Goal: Communication & Community: Answer question/provide support

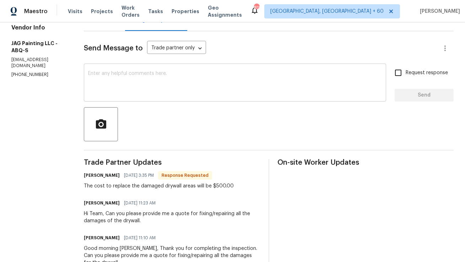
scroll to position [16, 0]
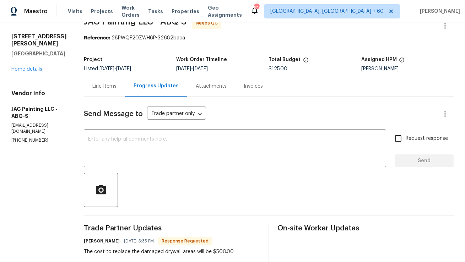
click at [100, 88] on div "Line Items" at bounding box center [104, 86] width 24 height 7
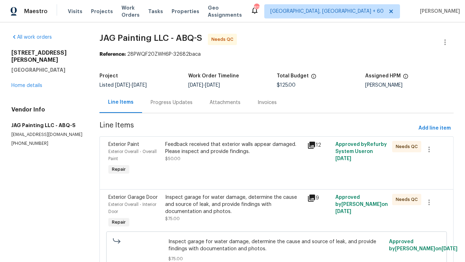
scroll to position [38, 0]
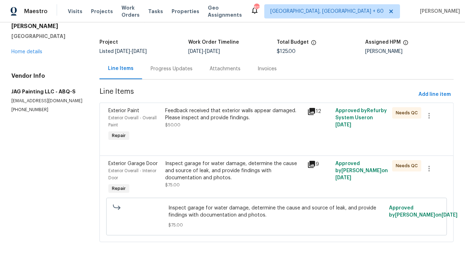
click at [176, 70] on div "Progress Updates" at bounding box center [171, 68] width 59 height 21
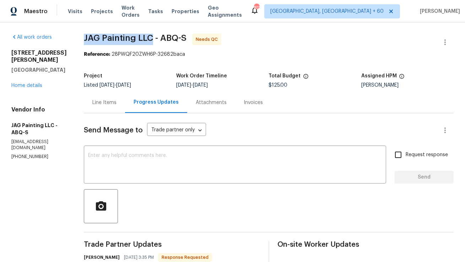
copy span "JAG Painting LLC"
drag, startPoint x: 84, startPoint y: 38, endPoint x: 152, endPoint y: 39, distance: 67.8
click at [152, 39] on span "JAG Painting LLC - ABQ-S" at bounding box center [135, 38] width 103 height 9
click at [113, 106] on div "Line Items" at bounding box center [104, 102] width 41 height 21
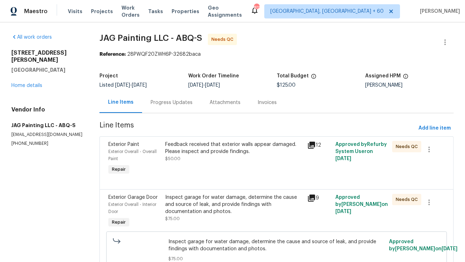
scroll to position [30, 0]
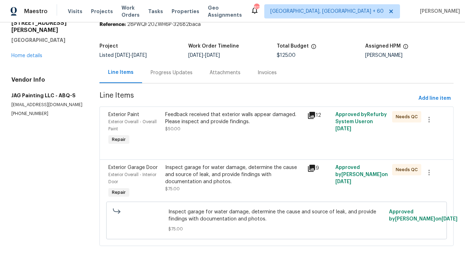
click at [206, 145] on div "Feedback received that exterior walls appear damaged. Please inspect and provid…" at bounding box center [234, 129] width 142 height 40
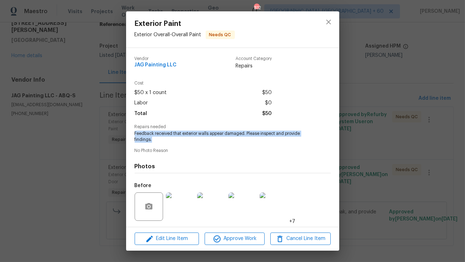
copy span "Feedback received that exterior walls appear damaged. Please inspect and provid…"
drag, startPoint x: 155, startPoint y: 140, endPoint x: 133, endPoint y: 134, distance: 23.2
click at [133, 134] on div "Vendor JAG Painting LLC Account Category Repairs Cost $50 x 1 count $50 Labor $…" at bounding box center [232, 137] width 213 height 179
click at [325, 20] on icon "close" at bounding box center [328, 22] width 9 height 9
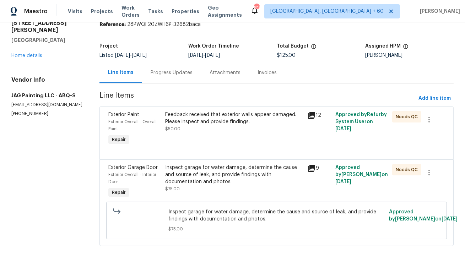
click at [201, 185] on div "Inspect garage for water damage, determine the cause and source of leak, and pr…" at bounding box center [233, 174] width 137 height 21
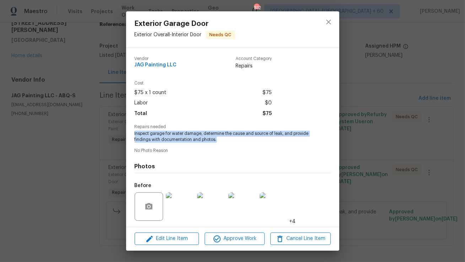
copy span "Inspect garage for water damage, determine the cause and source of leak, and pr…"
drag, startPoint x: 221, startPoint y: 139, endPoint x: 125, endPoint y: 135, distance: 96.7
click at [125, 135] on div "Exterior Garage Door Exterior Overall - Interior Door Needs QC Vendor JAG Paint…" at bounding box center [232, 131] width 465 height 262
click at [330, 23] on icon "close" at bounding box center [328, 22] width 9 height 9
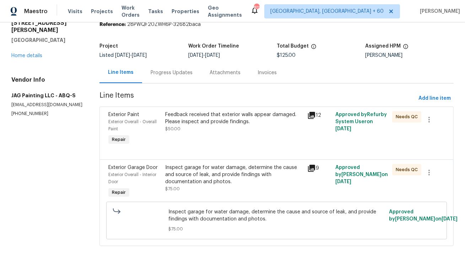
click at [172, 80] on div "Progress Updates" at bounding box center [171, 72] width 59 height 21
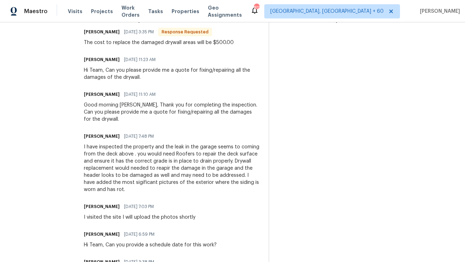
scroll to position [229, 0]
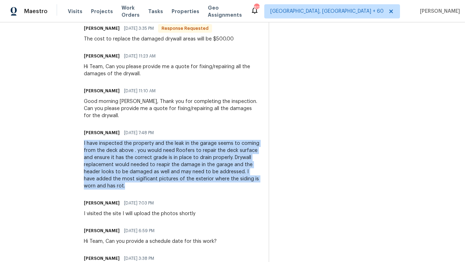
copy div "I have inspected the property and the leak in the garage seems to coming from t…"
drag, startPoint x: 131, startPoint y: 186, endPoint x: 79, endPoint y: 145, distance: 66.0
click at [79, 145] on div "All work orders 12342 Haines Ave NE Albuquerque, NM 87112 Home details Vendor I…" at bounding box center [232, 60] width 465 height 535
copy div "I have inspected the property and the leak in the garage seems to coming from t…"
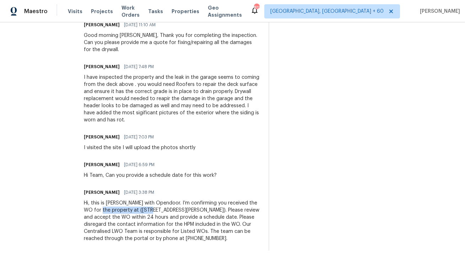
drag, startPoint x: 148, startPoint y: 207, endPoint x: 98, endPoint y: 207, distance: 50.1
click at [98, 207] on div "Hi, this is Anthony with Opendoor. I’m confirming you received the WO for the p…" at bounding box center [172, 220] width 176 height 43
drag, startPoint x: 126, startPoint y: 176, endPoint x: 93, endPoint y: 176, distance: 33.7
click at [93, 176] on div "Hi Team, Can you provide a schedule date for this work?" at bounding box center [150, 175] width 133 height 7
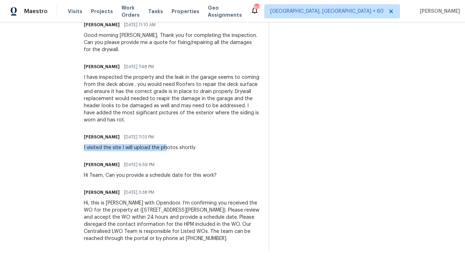
drag, startPoint x: 84, startPoint y: 148, endPoint x: 164, endPoint y: 148, distance: 80.6
click at [164, 148] on div "I visited the site I will upload the photos shortly" at bounding box center [139, 147] width 111 height 7
click at [117, 178] on div "Hi Team, Can you provide a schedule date for this work?" at bounding box center [150, 175] width 133 height 7
drag, startPoint x: 89, startPoint y: 147, endPoint x: 165, endPoint y: 152, distance: 76.8
click at [165, 152] on div "Trade Partner Updates Juan Garcia 08/14/2025 3:35 PM Response Requested The cos…" at bounding box center [172, 98] width 176 height 305
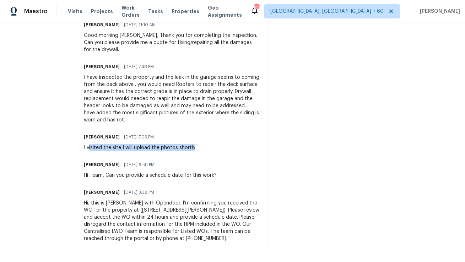
click at [160, 148] on div "I visited the site I will upload the photos shortly" at bounding box center [139, 147] width 111 height 7
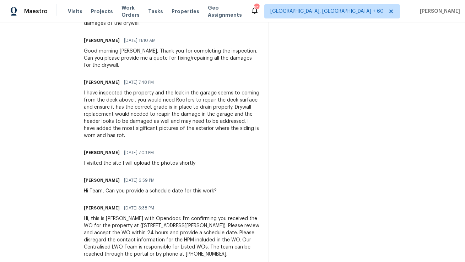
scroll to position [277, 0]
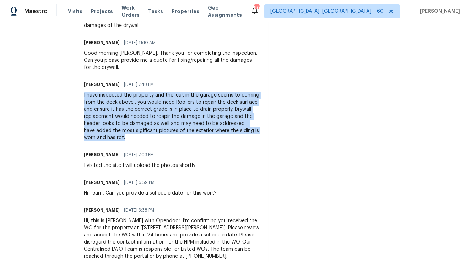
drag, startPoint x: 83, startPoint y: 94, endPoint x: 111, endPoint y: 140, distance: 53.2
click at [111, 140] on div "I have inspected the property and the leak in the garage seems to coming from t…" at bounding box center [172, 117] width 176 height 50
click at [138, 121] on div "I have inspected the property and the leak in the garage seems to coming from t…" at bounding box center [172, 117] width 176 height 50
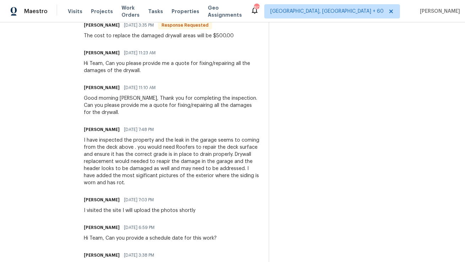
scroll to position [224, 0]
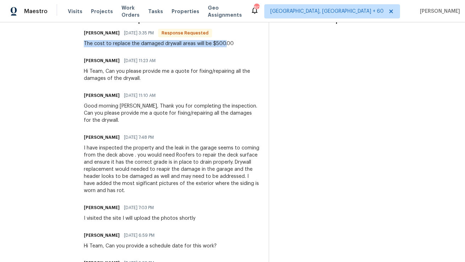
drag, startPoint x: 224, startPoint y: 43, endPoint x: 107, endPoint y: 40, distance: 116.8
click at [107, 40] on div "Juan Garcia 08/14/2025 3:35 PM Response Requested The cost to replace the damag…" at bounding box center [159, 37] width 150 height 19
click at [119, 44] on div "The cost to replace the damaged drywall areas will be $500.00" at bounding box center [159, 43] width 150 height 7
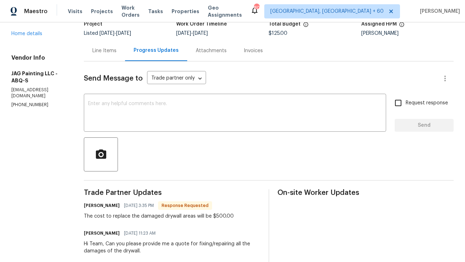
click at [105, 42] on div "Line Items" at bounding box center [104, 50] width 41 height 21
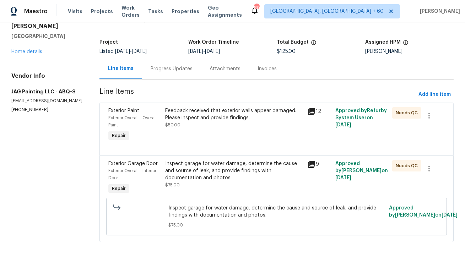
scroll to position [38, 0]
click at [214, 115] on div "Feedback received that exterior walls appear damaged. Please inspect and provid…" at bounding box center [233, 114] width 137 height 14
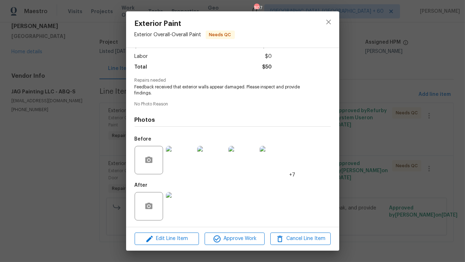
scroll to position [48, 0]
click at [184, 165] on img at bounding box center [180, 159] width 28 height 28
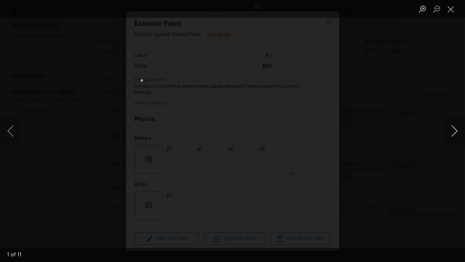
click at [456, 135] on button "Next image" at bounding box center [453, 131] width 21 height 28
click at [457, 135] on button "Next image" at bounding box center [453, 131] width 21 height 28
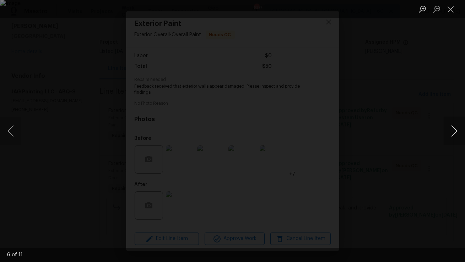
click at [457, 135] on button "Next image" at bounding box center [453, 131] width 21 height 28
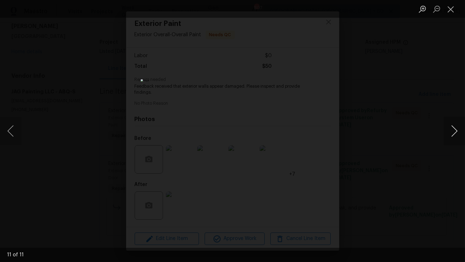
click at [457, 135] on button "Next image" at bounding box center [453, 131] width 21 height 28
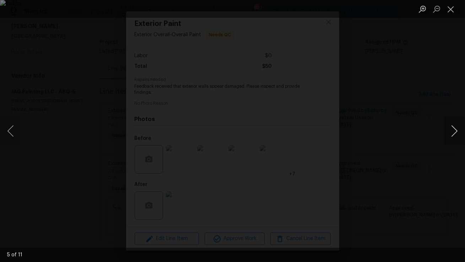
click at [457, 135] on button "Next image" at bounding box center [453, 131] width 21 height 28
click at [457, 136] on button "Next image" at bounding box center [453, 131] width 21 height 28
click at [452, 8] on button "Close lightbox" at bounding box center [450, 9] width 14 height 12
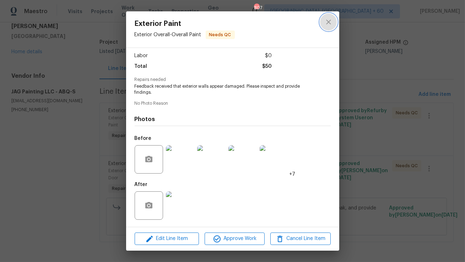
click at [327, 22] on icon "close" at bounding box center [328, 22] width 9 height 9
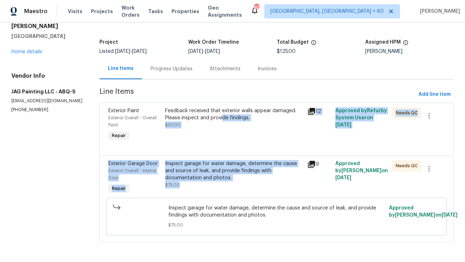
drag, startPoint x: 221, startPoint y: 114, endPoint x: 225, endPoint y: 178, distance: 64.0
click at [225, 179] on div "Exterior Paint Exterior Overall - Overall Paint Repair Feedback received that e…" at bounding box center [276, 172] width 354 height 139
click at [226, 166] on div "Inspect garage for water damage, determine the cause and source of leak, and pr…" at bounding box center [233, 170] width 137 height 21
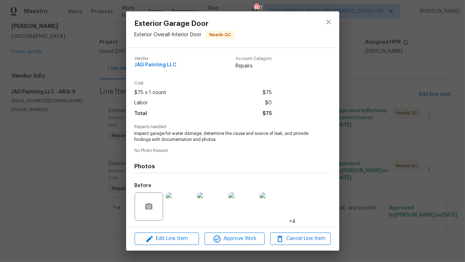
click at [185, 198] on img at bounding box center [180, 206] width 28 height 28
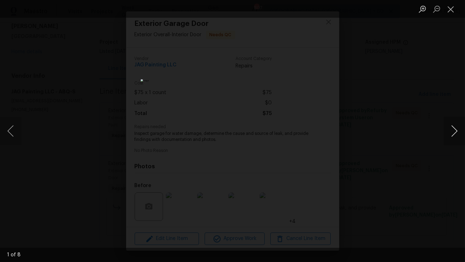
click at [458, 132] on button "Next image" at bounding box center [453, 131] width 21 height 28
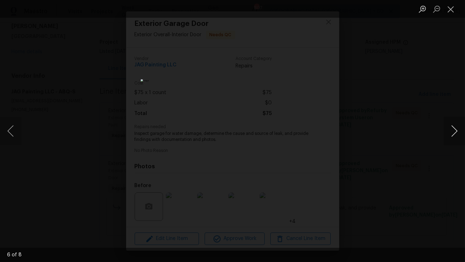
click at [458, 132] on button "Next image" at bounding box center [453, 131] width 21 height 28
click at [460, 132] on button "Next image" at bounding box center [453, 131] width 21 height 28
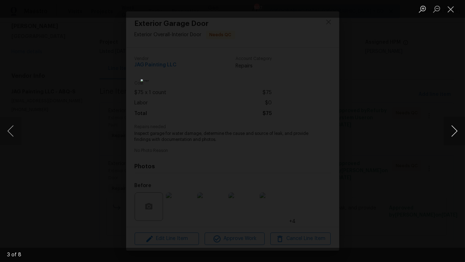
click at [460, 133] on button "Next image" at bounding box center [453, 131] width 21 height 28
click at [451, 10] on button "Close lightbox" at bounding box center [450, 9] width 14 height 12
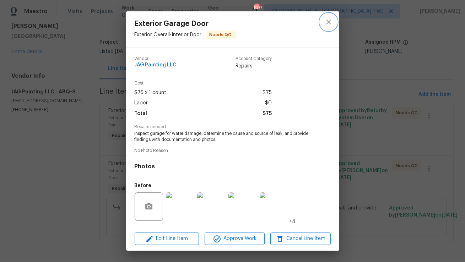
click at [329, 22] on icon "close" at bounding box center [328, 22] width 9 height 9
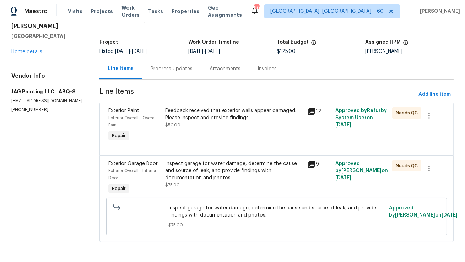
click at [170, 65] on div "Progress Updates" at bounding box center [171, 68] width 42 height 7
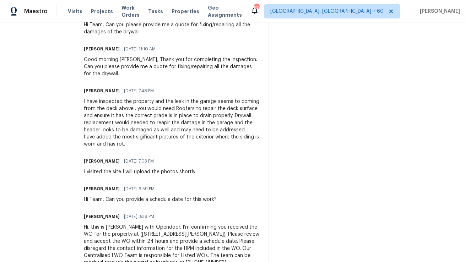
scroll to position [268, 0]
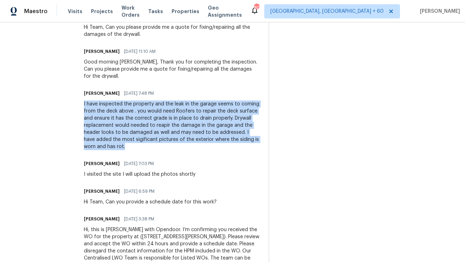
copy div "I have inspected the property and the leak in the garage seems to coming from t…"
drag, startPoint x: 83, startPoint y: 104, endPoint x: 114, endPoint y: 150, distance: 55.4
click at [114, 150] on div "Trade Partner Updates Juan Garcia 08/14/2025 3:35 PM Response Requested The cos…" at bounding box center [172, 125] width 176 height 305
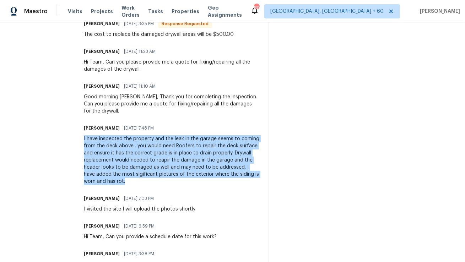
scroll to position [203, 0]
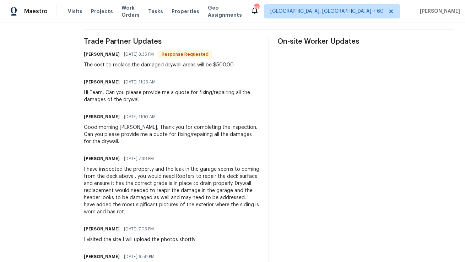
click at [96, 66] on div "The cost to replace the damaged drywall areas will be $500.00" at bounding box center [159, 64] width 150 height 7
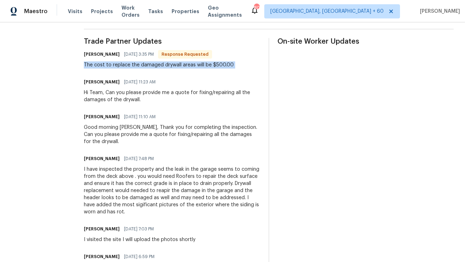
click at [96, 66] on div "The cost to replace the damaged drywall areas will be $500.00" at bounding box center [159, 64] width 150 height 7
copy div "The cost to replace the damaged drywall areas will be $500.00"
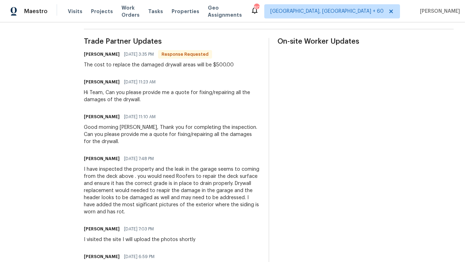
click at [186, 118] on div "Anthony Mascarenhas 08/13/2025 11:10 AM" at bounding box center [172, 117] width 176 height 10
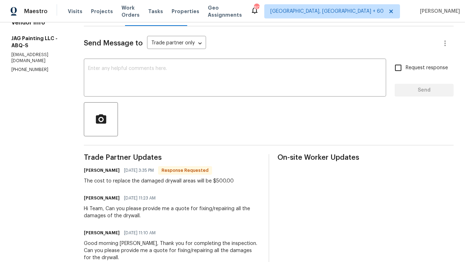
scroll to position [0, 0]
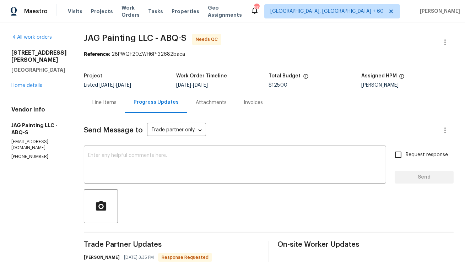
click at [98, 109] on div "Line Items" at bounding box center [104, 102] width 41 height 21
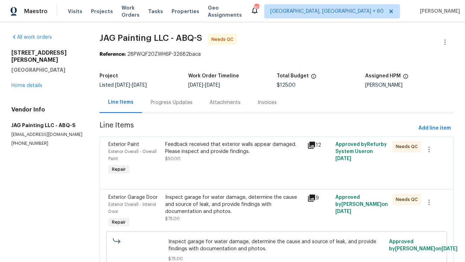
scroll to position [38, 0]
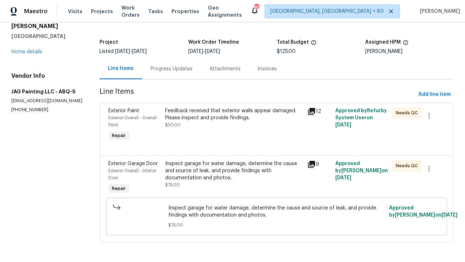
click at [207, 163] on div "Inspect garage for water damage, determine the cause and source of leak, and pr…" at bounding box center [233, 170] width 137 height 21
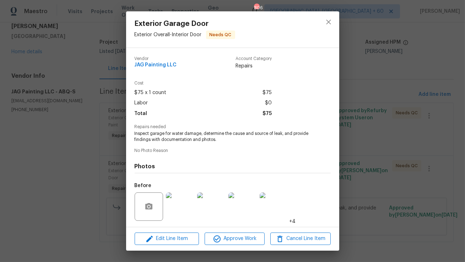
scroll to position [48, 0]
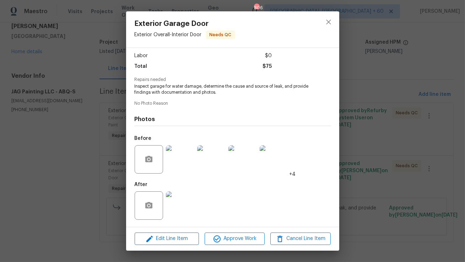
click at [190, 165] on img at bounding box center [180, 159] width 28 height 28
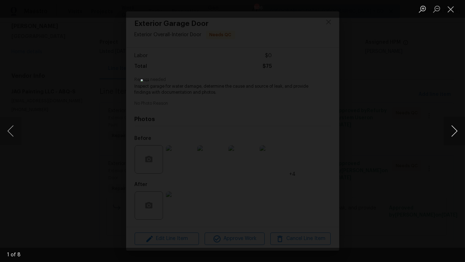
click at [459, 132] on button "Next image" at bounding box center [453, 131] width 21 height 28
click at [455, 128] on button "Next image" at bounding box center [453, 131] width 21 height 28
click at [457, 128] on button "Next image" at bounding box center [453, 131] width 21 height 28
click at [454, 129] on button "Next image" at bounding box center [453, 131] width 21 height 28
click at [449, 132] on button "Next image" at bounding box center [453, 131] width 21 height 28
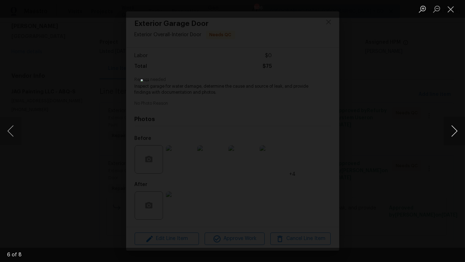
click at [449, 132] on button "Next image" at bounding box center [453, 131] width 21 height 28
click at [450, 130] on button "Next image" at bounding box center [453, 131] width 21 height 28
click at [448, 130] on button "Next image" at bounding box center [453, 131] width 21 height 28
click at [375, 132] on div "Lightbox" at bounding box center [232, 131] width 465 height 262
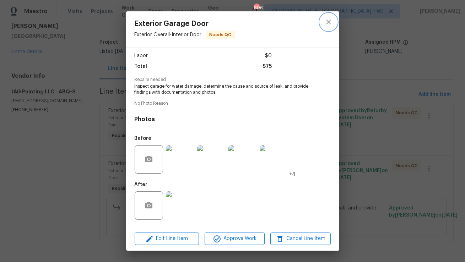
click at [328, 22] on icon "close" at bounding box center [328, 22] width 5 height 5
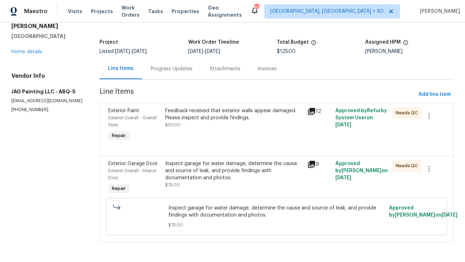
click at [236, 120] on div "Feedback received that exterior walls appear damaged. Please inspect and provid…" at bounding box center [233, 117] width 137 height 21
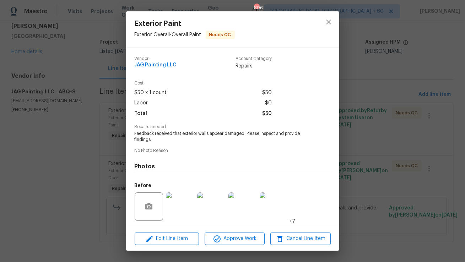
click at [180, 205] on img at bounding box center [180, 206] width 28 height 28
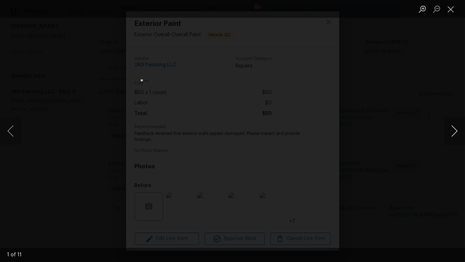
click at [453, 126] on button "Next image" at bounding box center [453, 131] width 21 height 28
click at [456, 134] on button "Next image" at bounding box center [453, 131] width 21 height 28
click at [454, 131] on button "Next image" at bounding box center [453, 131] width 21 height 28
click at [457, 127] on button "Next image" at bounding box center [453, 131] width 21 height 28
click at [454, 131] on button "Next image" at bounding box center [453, 131] width 21 height 28
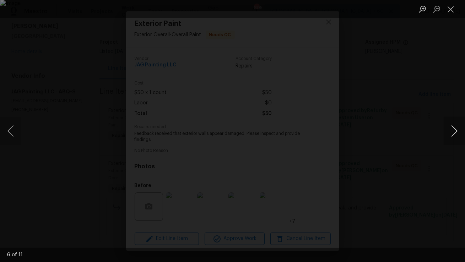
click at [447, 136] on button "Next image" at bounding box center [453, 131] width 21 height 28
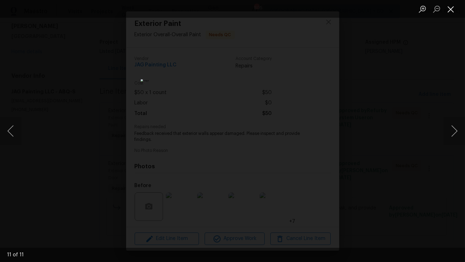
click at [447, 13] on button "Close lightbox" at bounding box center [450, 9] width 14 height 12
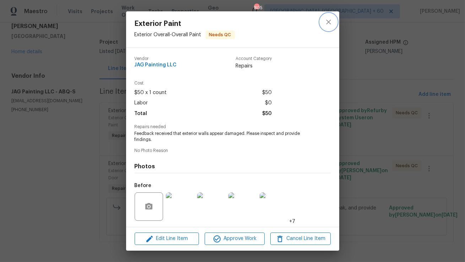
click at [329, 20] on icon "close" at bounding box center [328, 22] width 9 height 9
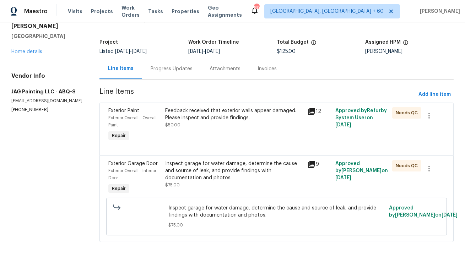
click at [174, 65] on div "Progress Updates" at bounding box center [171, 68] width 42 height 7
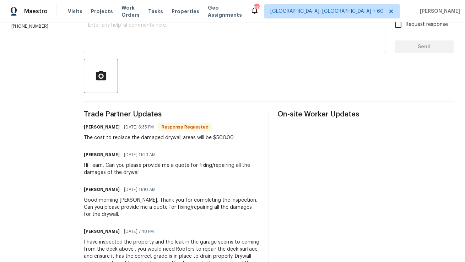
scroll to position [173, 0]
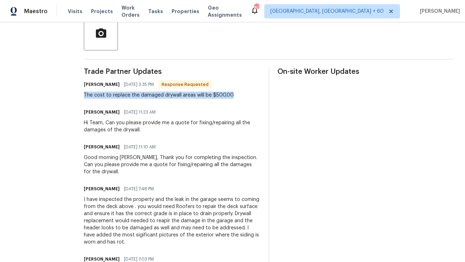
copy div "The cost to replace the damaged drywall areas will be $500.00"
drag, startPoint x: 84, startPoint y: 95, endPoint x: 232, endPoint y: 95, distance: 148.7
click at [232, 95] on div "Juan Garcia 08/14/2025 3:35 PM Response Requested The cost to replace the damag…" at bounding box center [172, 89] width 176 height 19
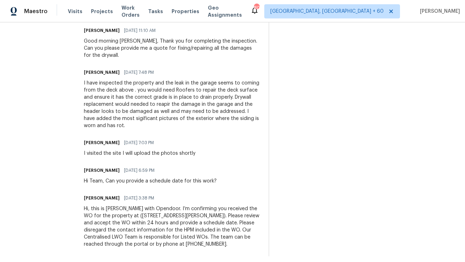
scroll to position [100, 0]
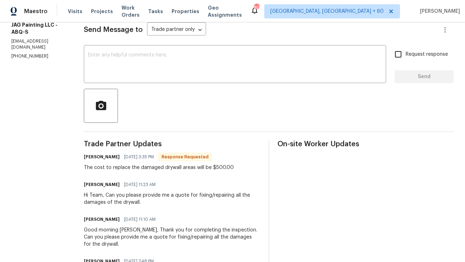
click at [173, 190] on div "Anthony Mascarenhas 08/14/2025 11:23 AM Hi Team, Can you please provide me a qu…" at bounding box center [172, 193] width 176 height 26
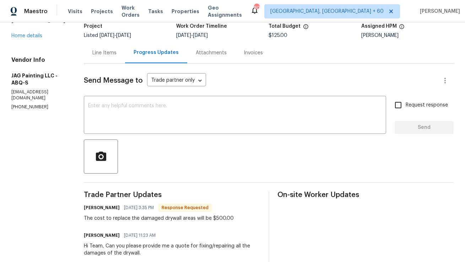
scroll to position [0, 0]
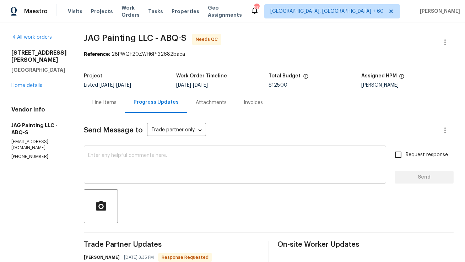
click at [175, 155] on textarea at bounding box center [235, 165] width 294 height 25
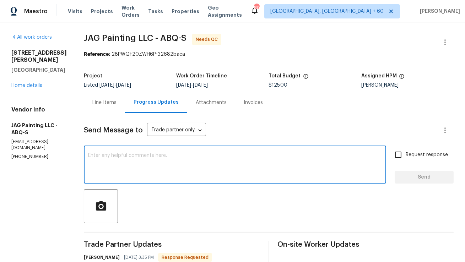
type textarea "a"
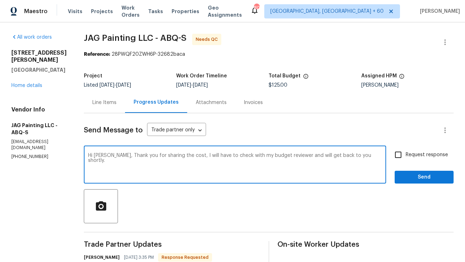
click at [190, 169] on textarea "Hi Juan, Thank you for sharing the cost, I will have to check with my budget re…" at bounding box center [235, 165] width 294 height 25
click at [190, 163] on textarea "Hi Juan, Thank you for sharing the cost, I will have to check with my budget re…" at bounding box center [235, 165] width 294 height 25
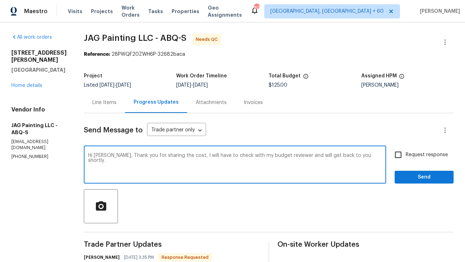
paste textarea "Thank you for sharing the cost. I’ll need to review this with our"
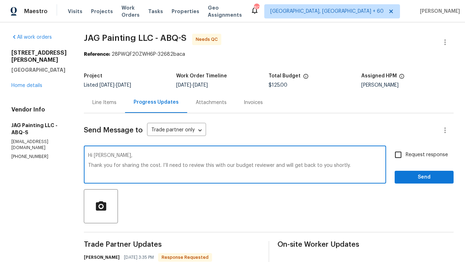
type textarea "Hi Juan, Thank you for sharing the cost. I’ll need to review this with our budg…"
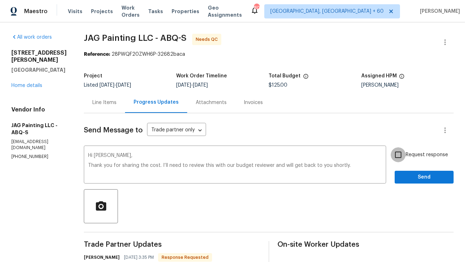
click at [400, 156] on input "Request response" at bounding box center [397, 154] width 15 height 15
checkbox input "false"
click at [414, 174] on span "Send" at bounding box center [424, 177] width 48 height 9
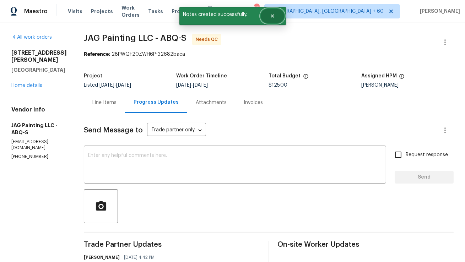
click at [275, 13] on button "Close" at bounding box center [272, 16] width 23 height 14
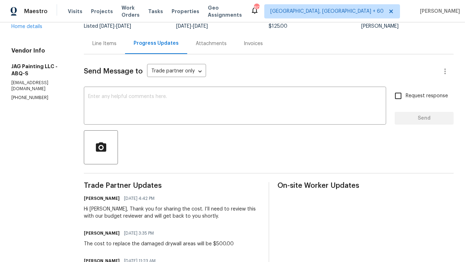
scroll to position [66, 0]
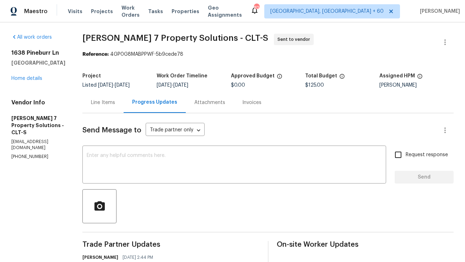
click at [115, 103] on div "Line Items" at bounding box center [103, 102] width 24 height 7
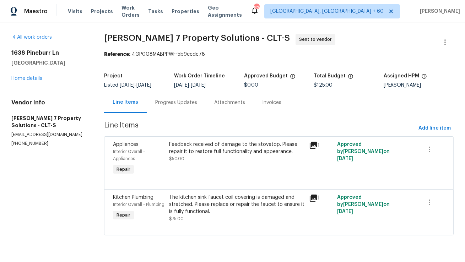
scroll to position [1, 0]
click at [445, 40] on icon "button" at bounding box center [444, 42] width 9 height 9
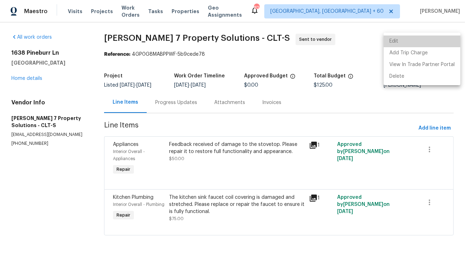
click at [425, 40] on li "Edit" at bounding box center [421, 41] width 77 height 12
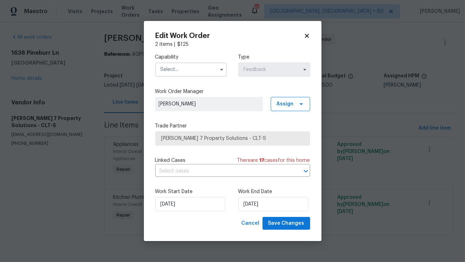
click at [175, 70] on input "text" at bounding box center [191, 69] width 72 height 14
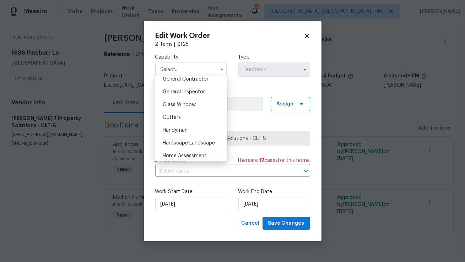
scroll to position [350, 0]
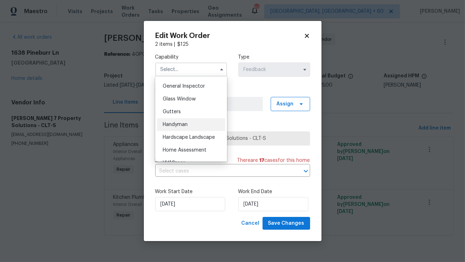
click at [182, 120] on div "Handyman" at bounding box center [191, 124] width 68 height 13
type input "Handyman"
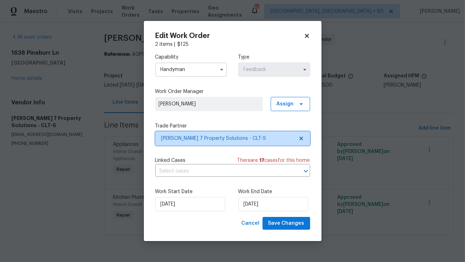
click at [197, 141] on span "Harris 7 Property Solutions - CLT-S" at bounding box center [227, 138] width 132 height 7
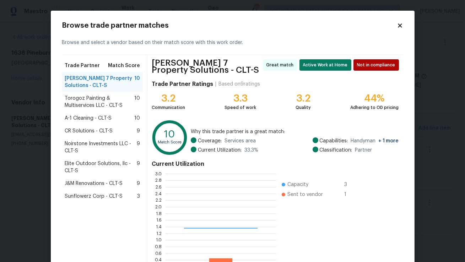
scroll to position [99, 110]
click at [403, 25] on div "Browse trade partner matches Browse and select a vendor based on their match sc…" at bounding box center [232, 158] width 363 height 295
click at [400, 26] on icon at bounding box center [400, 25] width 4 height 4
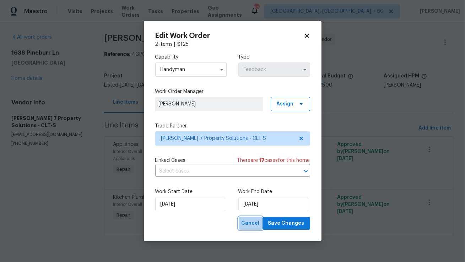
click at [253, 221] on span "Cancel" at bounding box center [250, 223] width 18 height 9
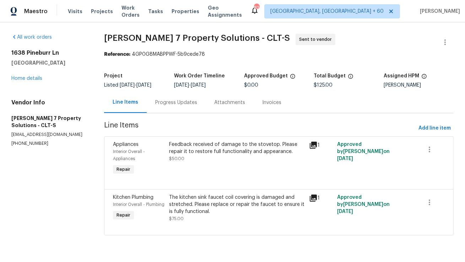
click at [179, 106] on div "Progress Updates" at bounding box center [176, 102] width 59 height 21
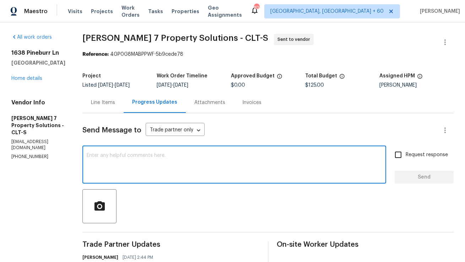
click at [198, 163] on textarea at bounding box center [234, 165] width 295 height 25
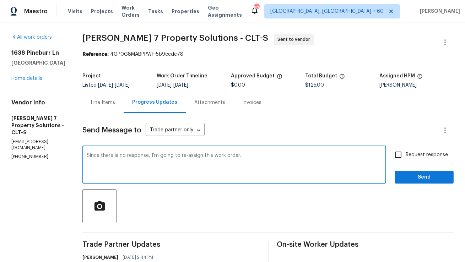
type textarea "Since there is no response, I'm going to re-assign this work order."
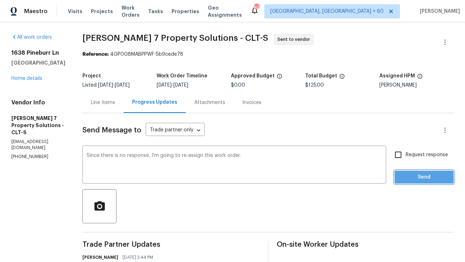
click at [405, 173] on button "Send" at bounding box center [423, 177] width 59 height 13
